Goal: Information Seeking & Learning: Find specific page/section

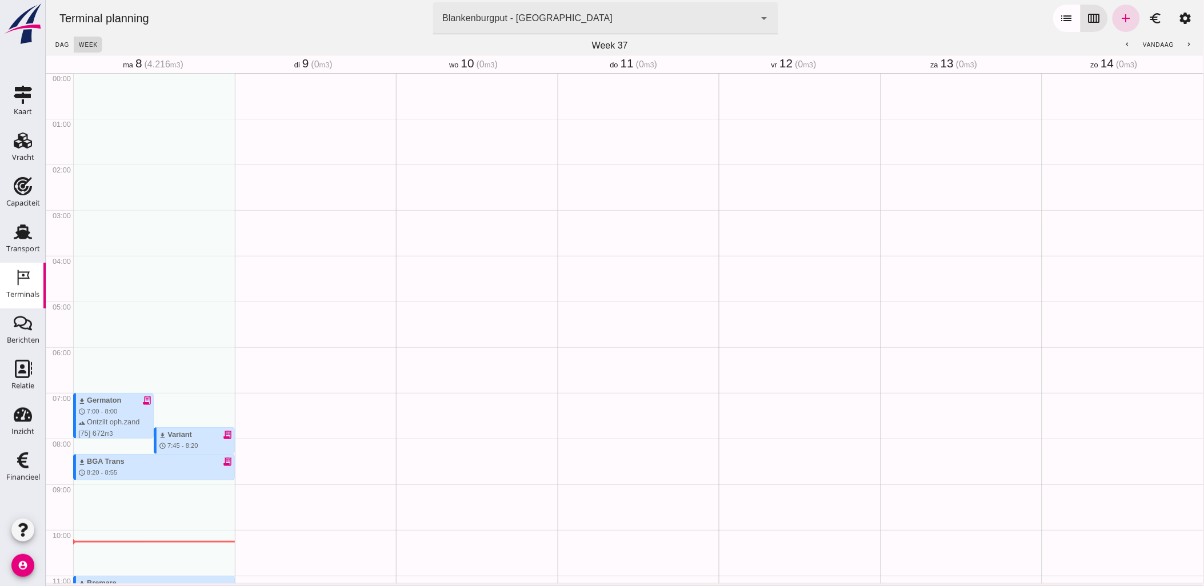
scroll to position [317, 0]
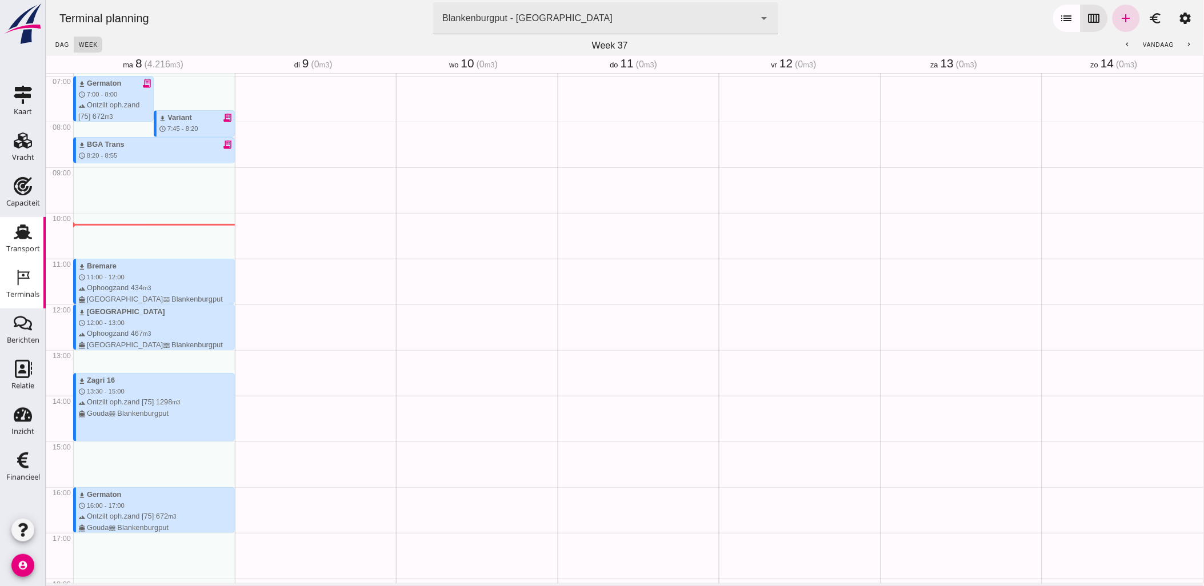
click at [27, 236] on use at bounding box center [23, 231] width 18 height 15
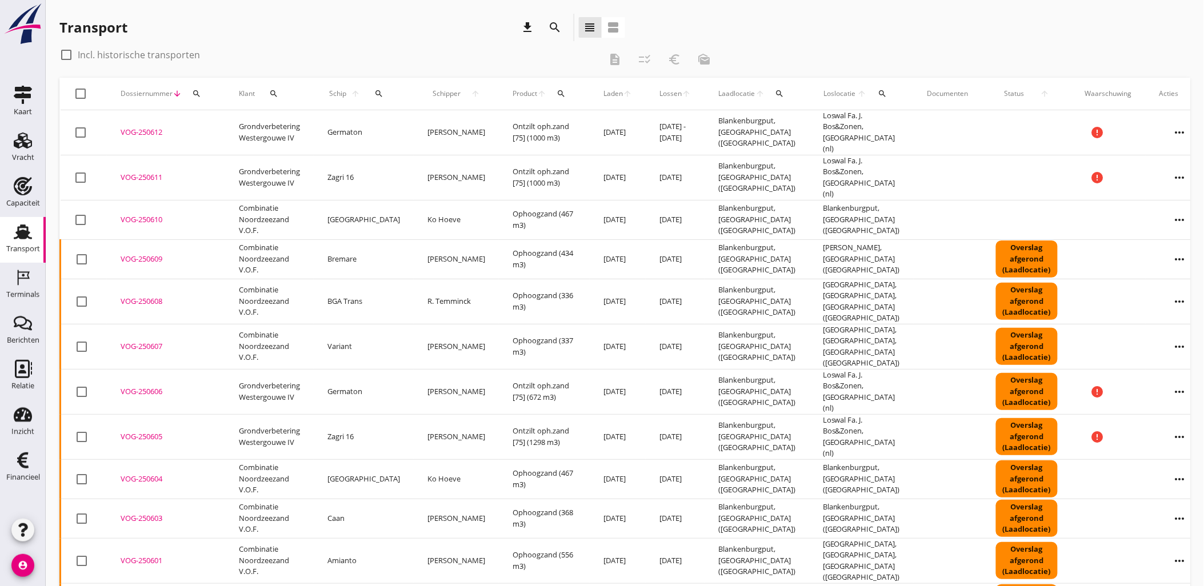
click at [549, 30] on icon "search" at bounding box center [555, 28] width 14 height 14
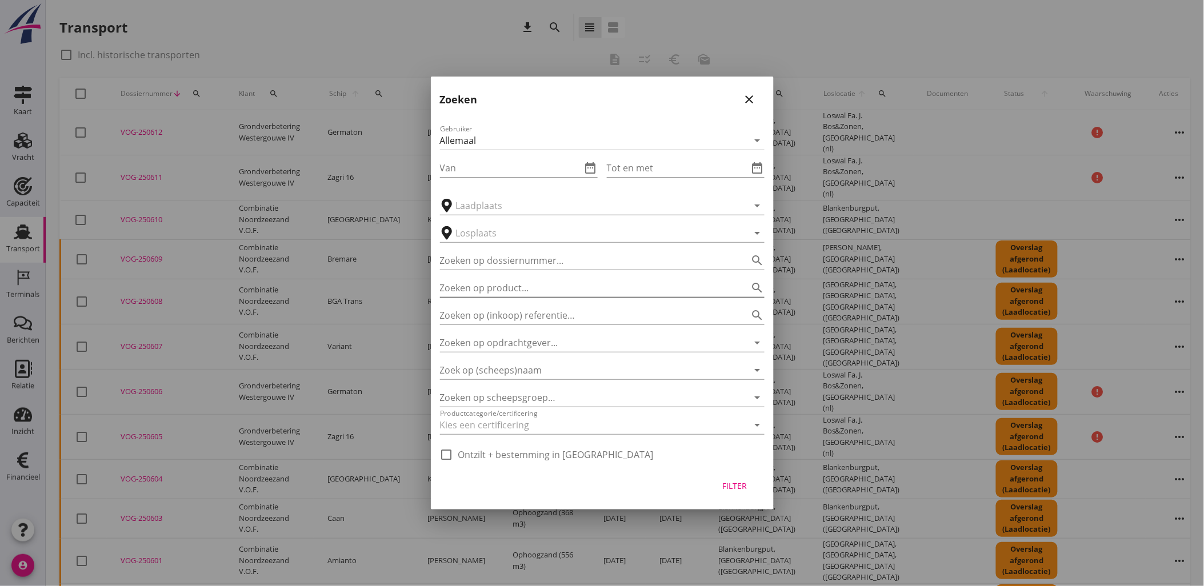
click at [523, 290] on input "Zoeken op product..." at bounding box center [586, 288] width 292 height 18
click at [758, 286] on icon "search" at bounding box center [758, 288] width 14 height 14
type input "straatzand"
click at [481, 206] on input "text" at bounding box center [594, 205] width 276 height 18
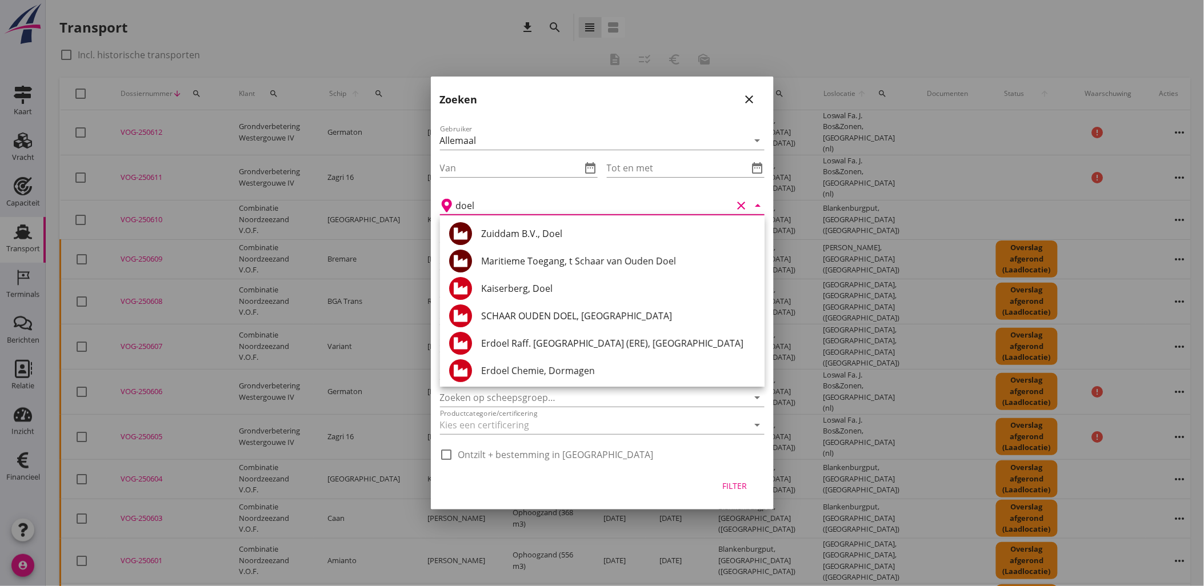
drag, startPoint x: 496, startPoint y: 203, endPoint x: 358, endPoint y: 196, distance: 137.9
click at [358, 196] on div "Deel track en trace Vracht details Vracht aanpassen Schip wijzigen Vracht kopie…" at bounding box center [602, 487] width 1204 height 974
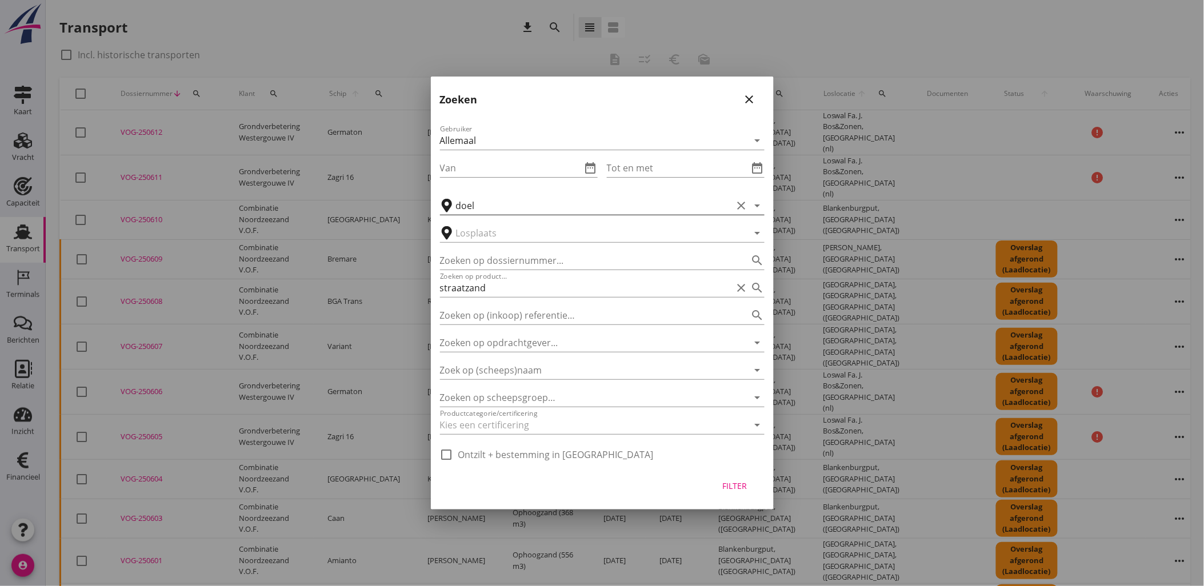
click at [466, 202] on input "doel" at bounding box center [594, 205] width 276 height 18
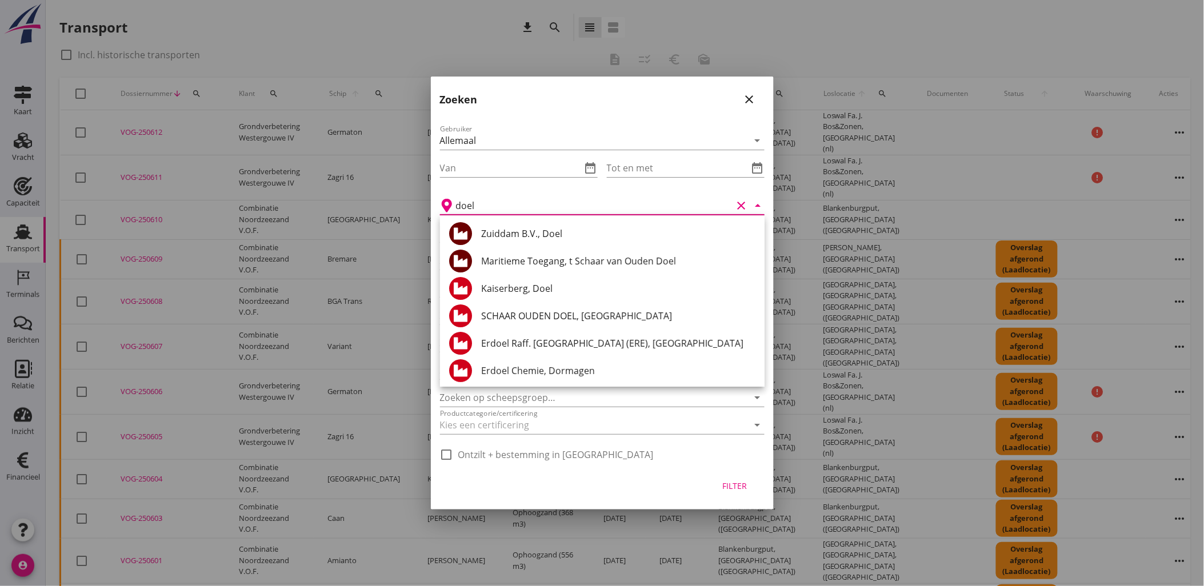
click at [466, 202] on input "doel" at bounding box center [594, 205] width 276 height 18
click at [563, 259] on div "Maritieme Toegang, t Schaar van Ouden Doel" at bounding box center [618, 261] width 274 height 14
type input "Maritieme Toegang, t Schaar van Ouden Doel"
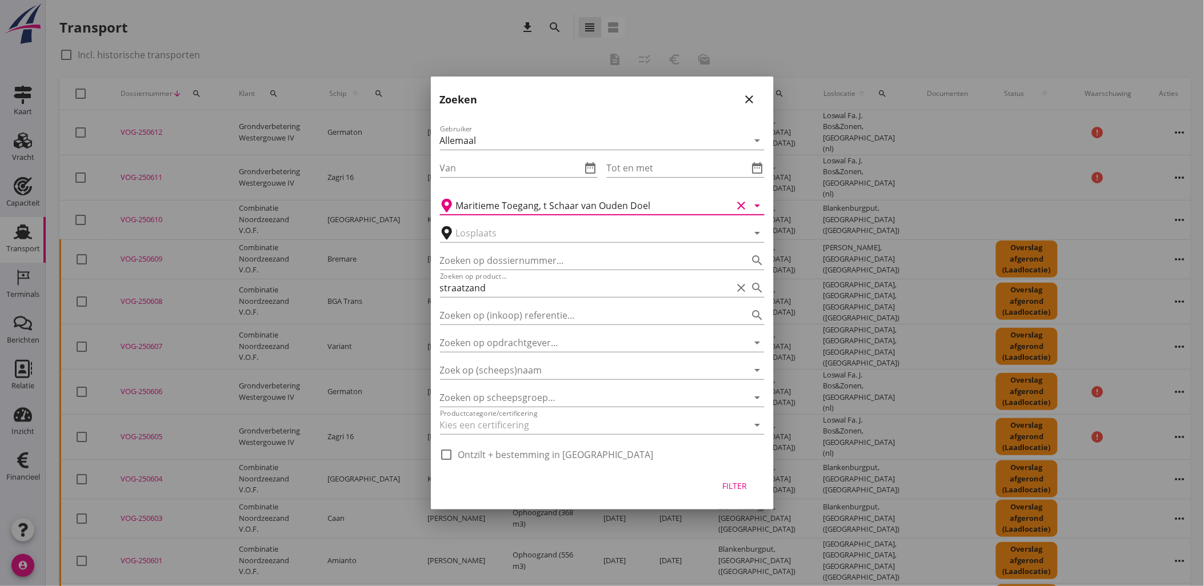
click at [737, 483] on div "Filter" at bounding box center [735, 486] width 32 height 12
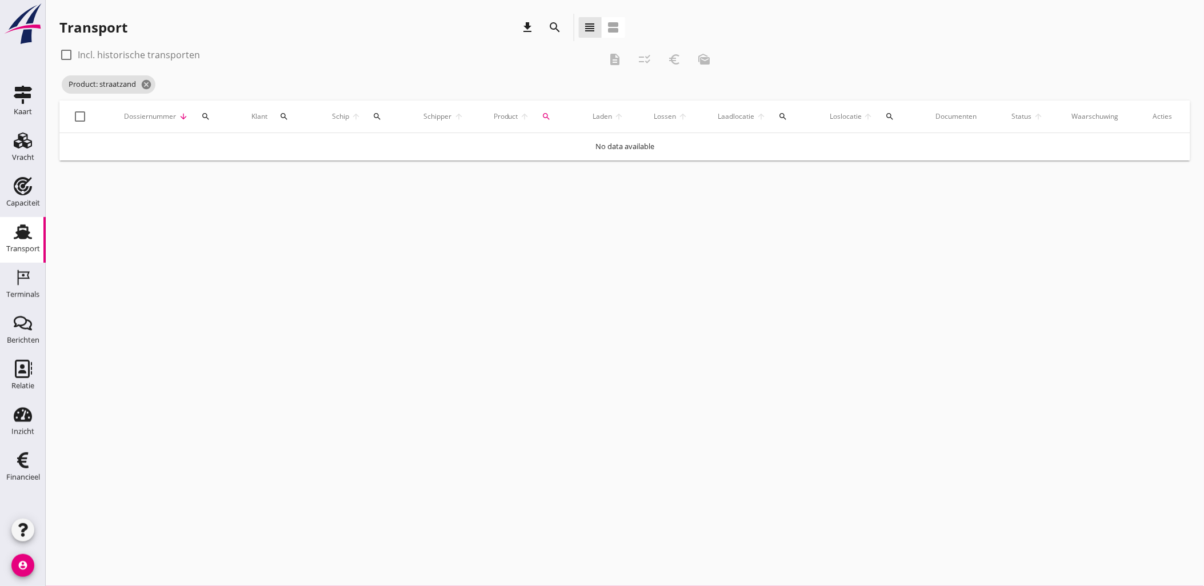
type input "Maritieme Toegang"
click at [120, 55] on label "Incl. historische transporten" at bounding box center [139, 54] width 122 height 11
checkbox input "true"
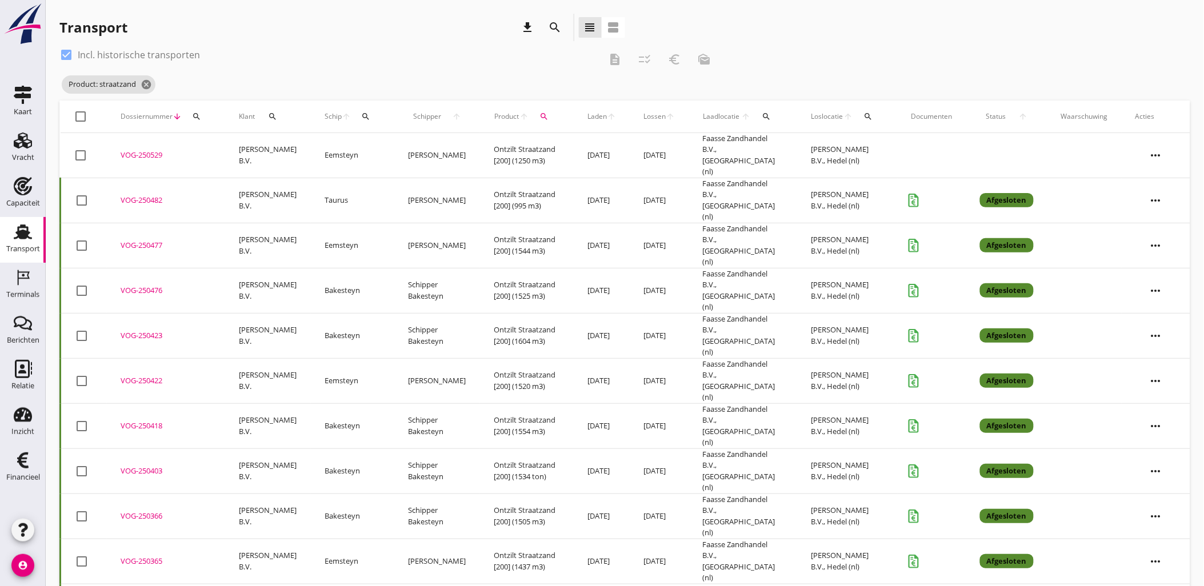
click at [588, 115] on span "Laden" at bounding box center [597, 116] width 19 height 10
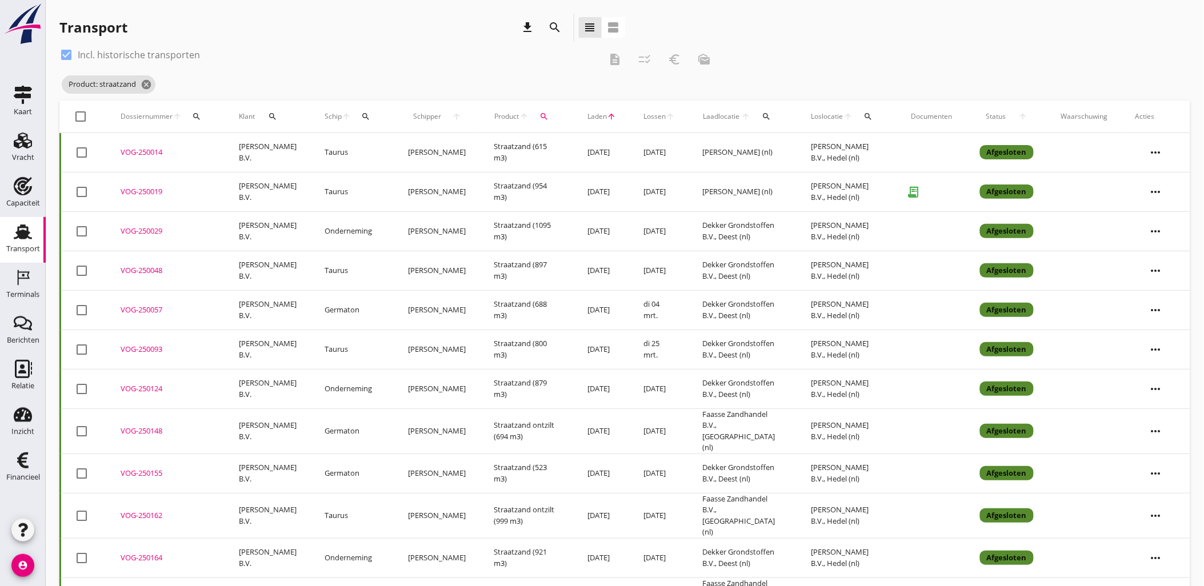
click at [588, 113] on span "Laden" at bounding box center [597, 116] width 19 height 10
